Goal: Transaction & Acquisition: Book appointment/travel/reservation

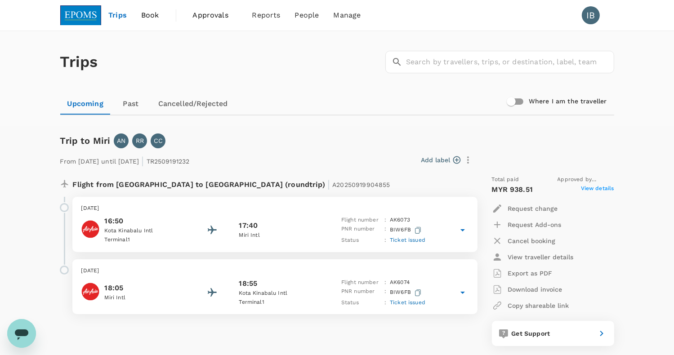
click at [117, 17] on span "Trips" at bounding box center [117, 15] width 18 height 11
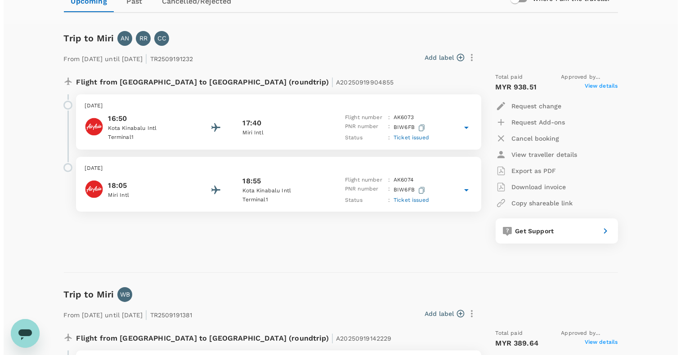
scroll to position [90, 0]
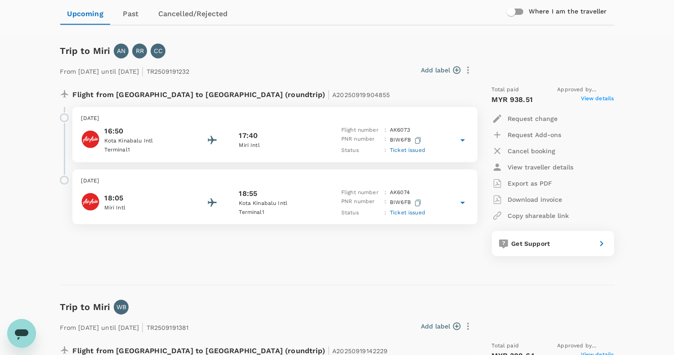
click at [533, 166] on p "View traveller details" at bounding box center [541, 167] width 66 height 9
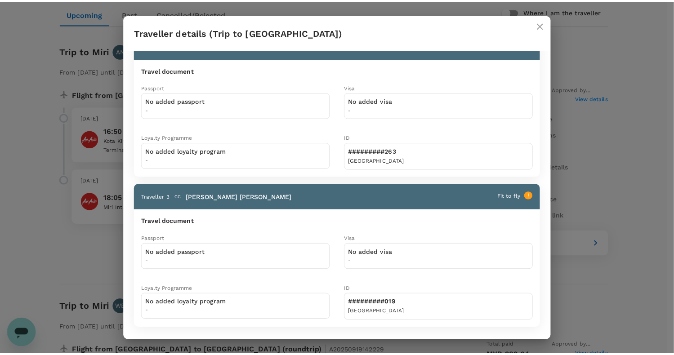
scroll to position [0, 0]
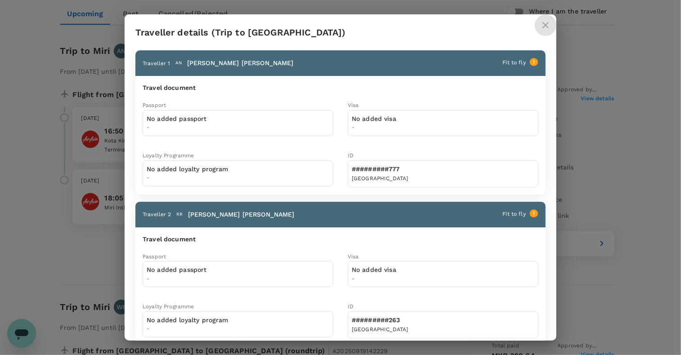
click at [545, 24] on icon "close" at bounding box center [545, 25] width 11 height 11
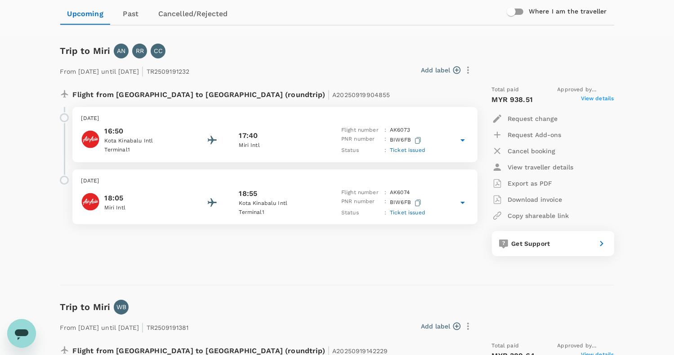
click at [547, 216] on p "Copy shareable link" at bounding box center [538, 215] width 61 height 9
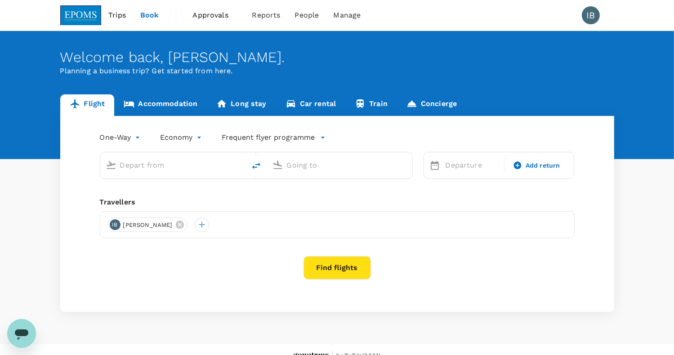
type input "roundtrip"
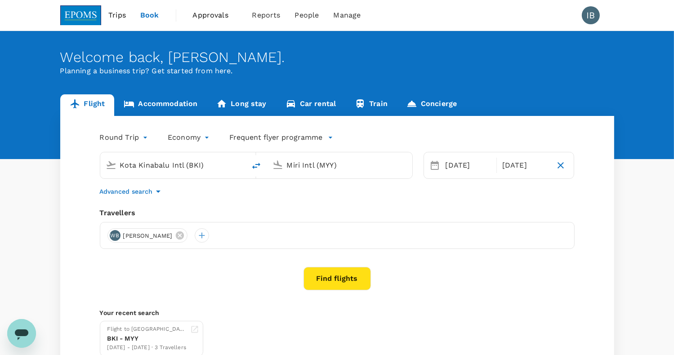
type input "Kota Kinabalu Intl (BKI)"
type input "Miri Intl (MYY)"
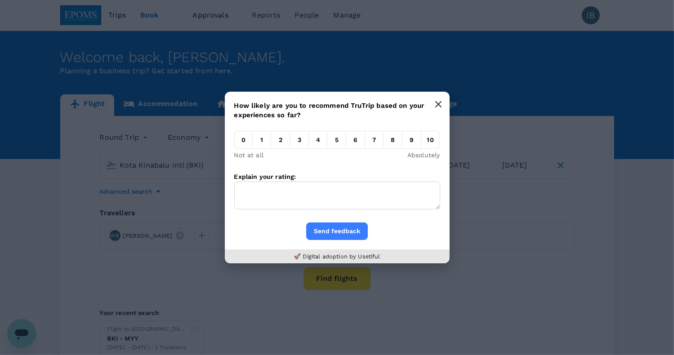
click at [441, 107] on icon "button" at bounding box center [438, 104] width 7 height 7
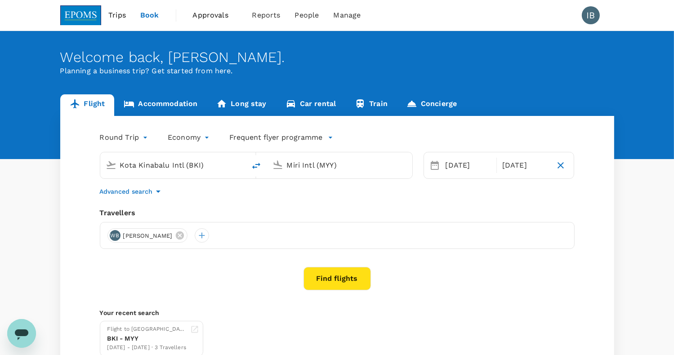
click at [120, 16] on span "Trips" at bounding box center [117, 15] width 18 height 11
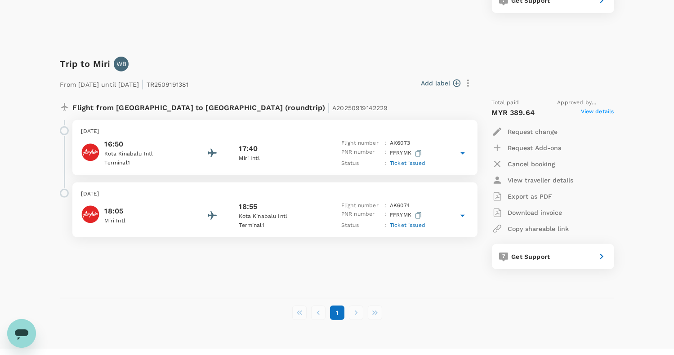
scroll to position [349, 0]
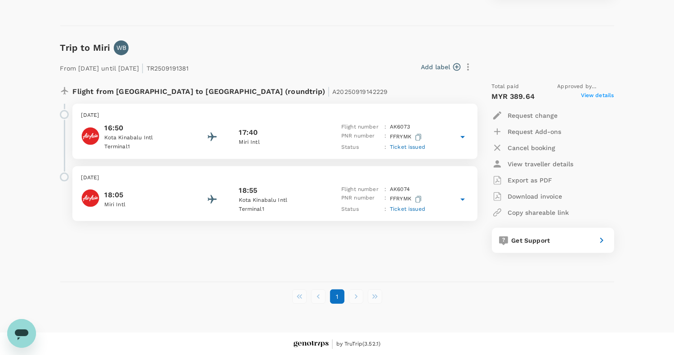
click at [371, 297] on li "pagination navigation" at bounding box center [375, 297] width 19 height 14
click at [374, 295] on li "pagination navigation" at bounding box center [375, 297] width 19 height 14
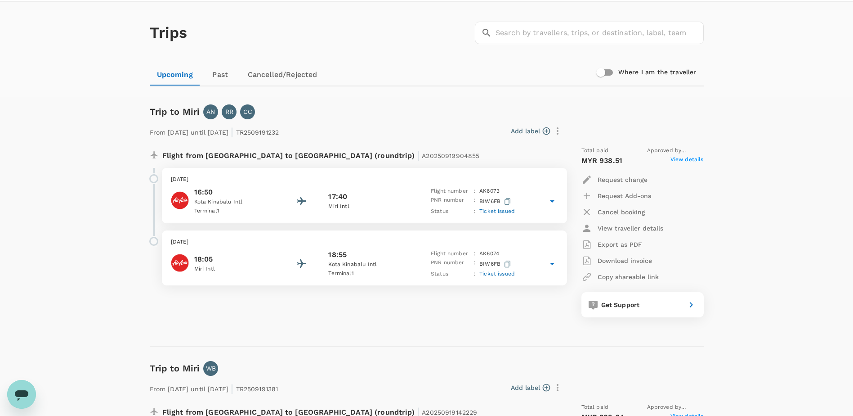
scroll to position [0, 0]
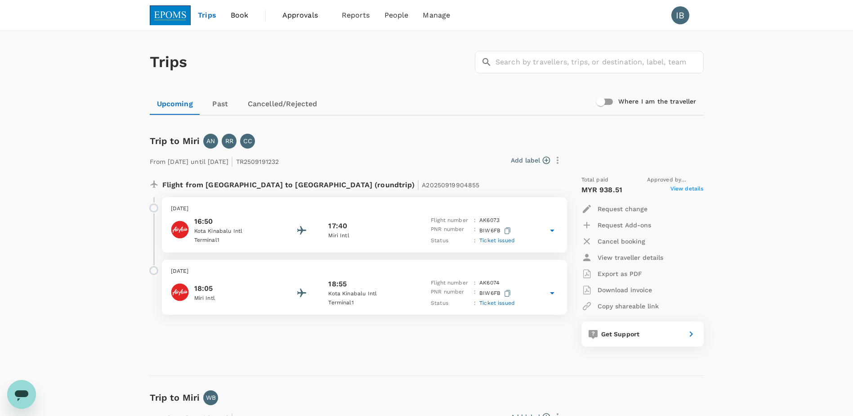
click at [202, 16] on span "Trips" at bounding box center [207, 15] width 18 height 11
